Goal: Navigation & Orientation: Find specific page/section

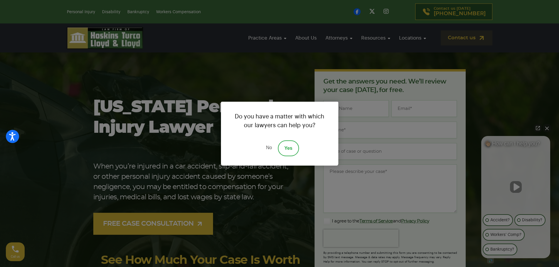
click at [203, 70] on div "Do you have a matter with which our lawyers can help you? No Yes" at bounding box center [279, 133] width 559 height 267
click at [454, 56] on div "Do you have a matter with which our lawyers can help you? No Yes" at bounding box center [279, 133] width 559 height 267
click at [267, 149] on link "No" at bounding box center [269, 148] width 18 height 16
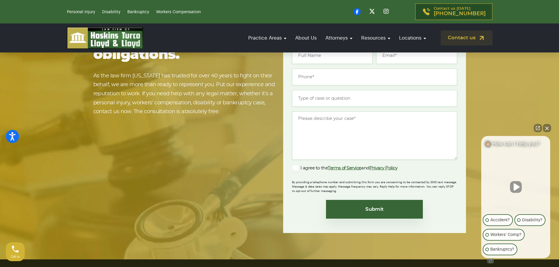
scroll to position [5047, 0]
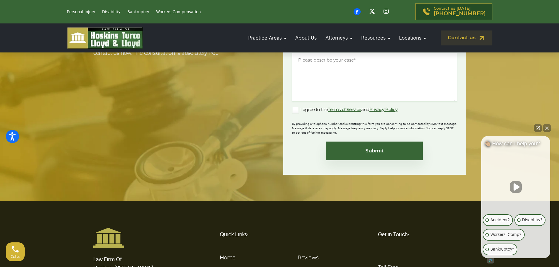
click at [313, 267] on link "Locations" at bounding box center [309, 270] width 24 height 5
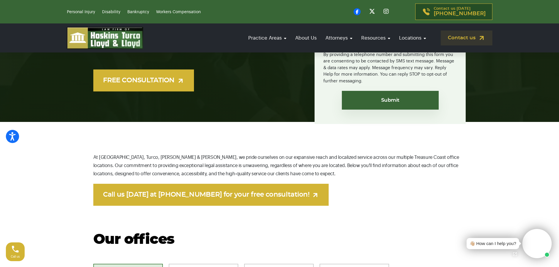
scroll to position [147, 0]
